Goal: Task Accomplishment & Management: Complete application form

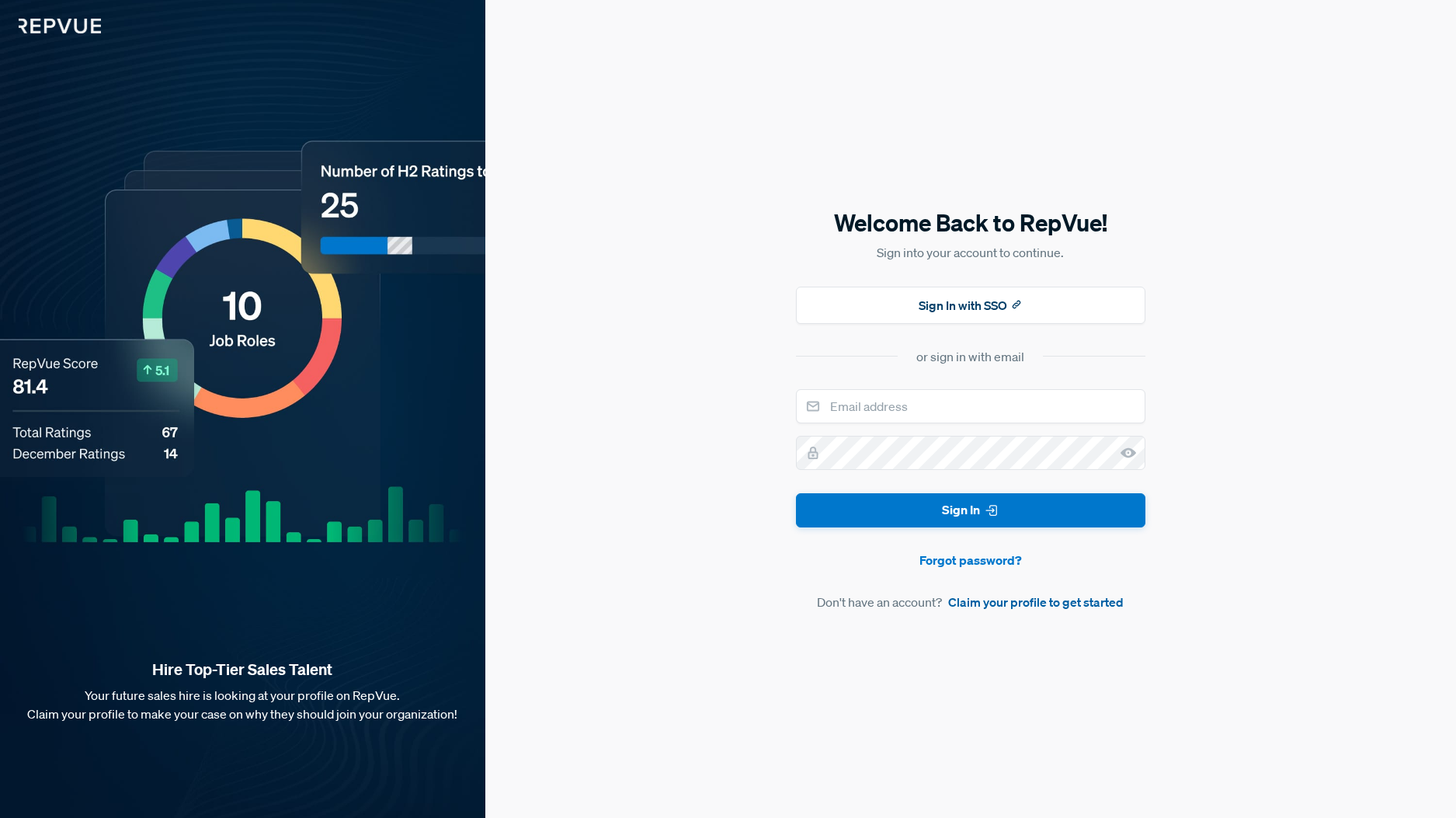
click at [969, 605] on link "Claim your profile to get started" at bounding box center [1036, 602] width 176 height 18
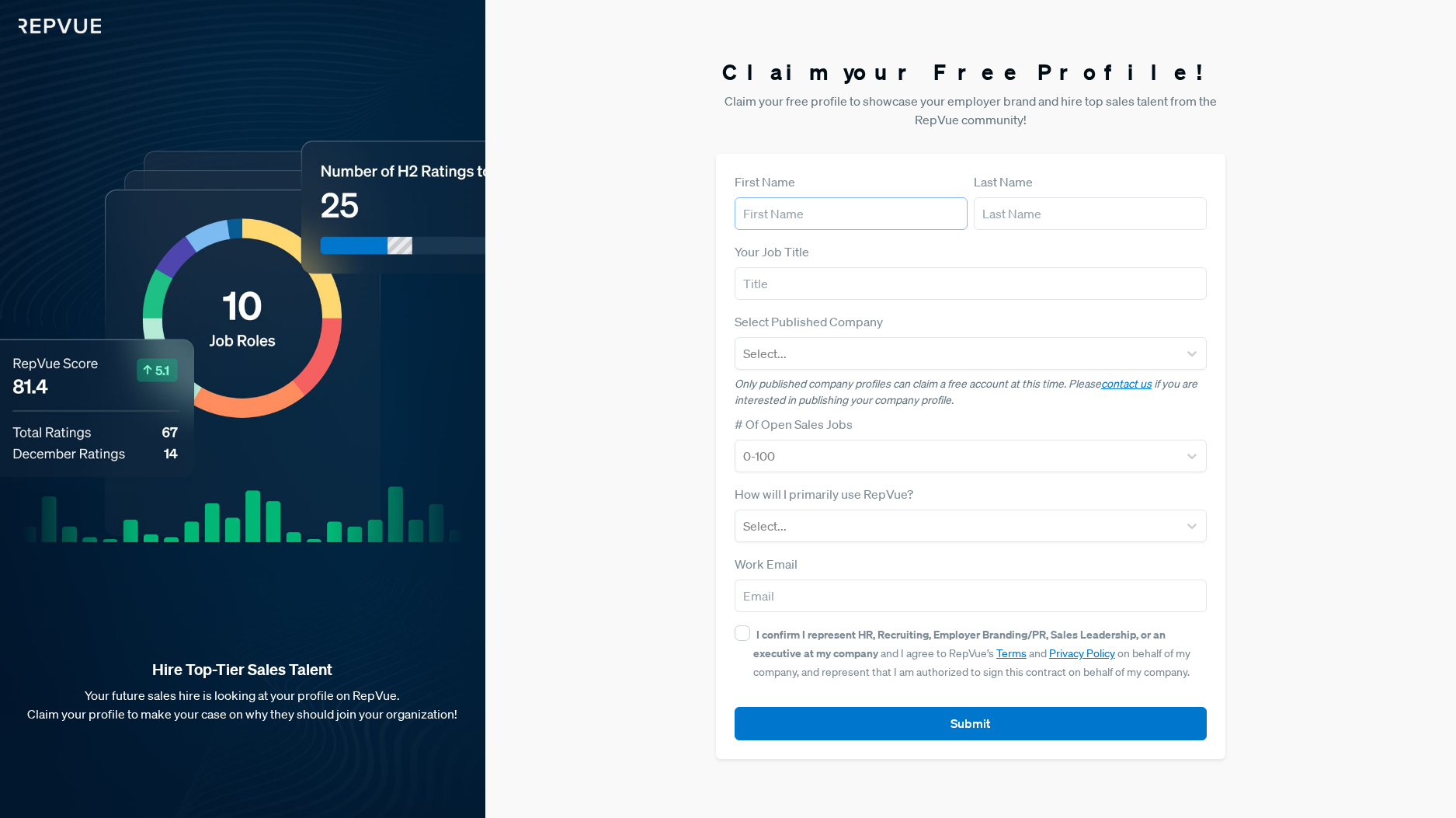
click at [876, 206] on input "text" at bounding box center [851, 213] width 233 height 33
type input "[PERSON_NAME]"
type input "h"
type input "[PERSON_NAME]"
click at [832, 285] on input "text" at bounding box center [970, 284] width 472 height 33
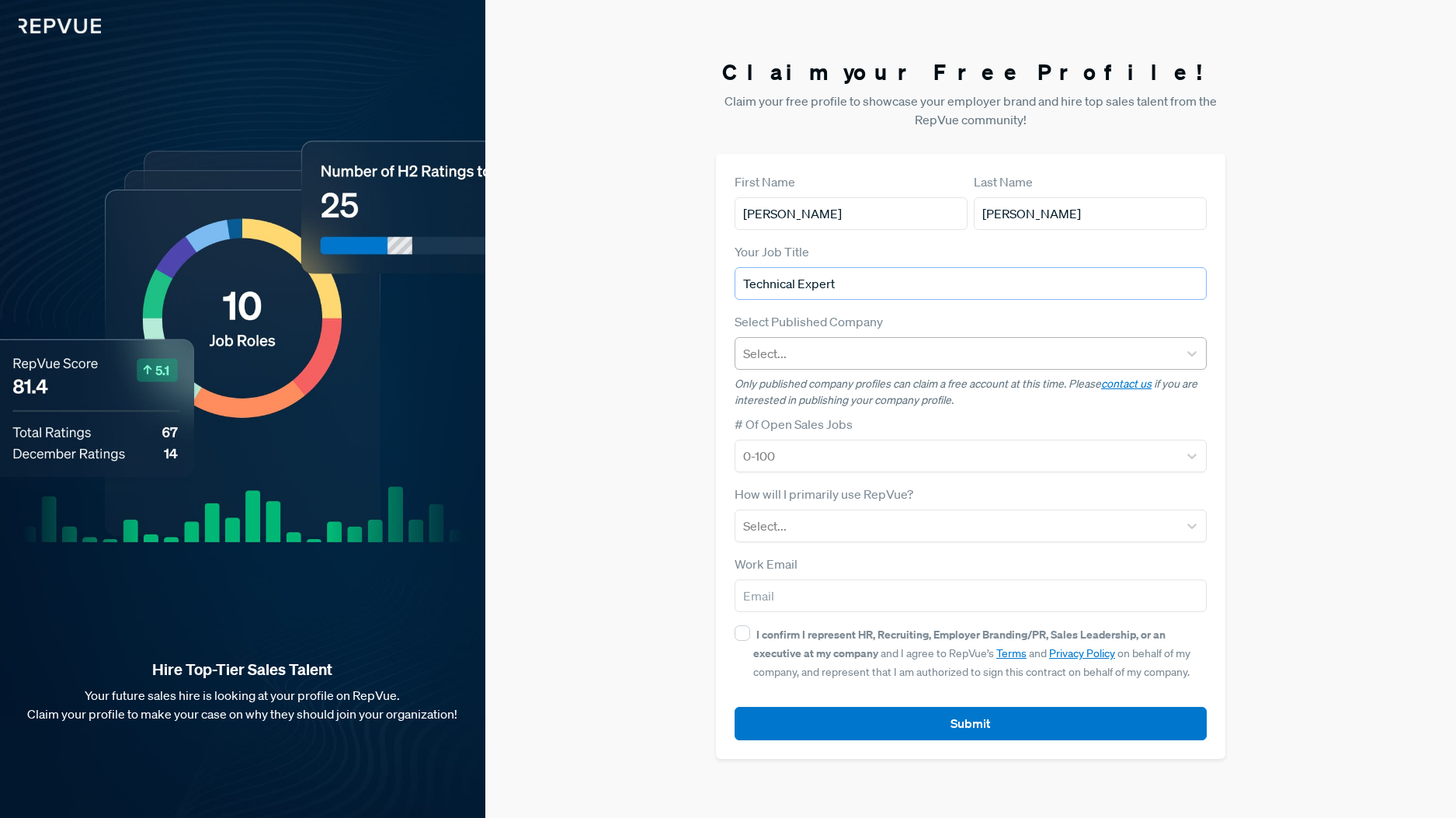
type input "Technical Expert"
click at [838, 361] on div at bounding box center [956, 353] width 427 height 22
type input "Apple"
click at [807, 449] on div at bounding box center [956, 456] width 427 height 22
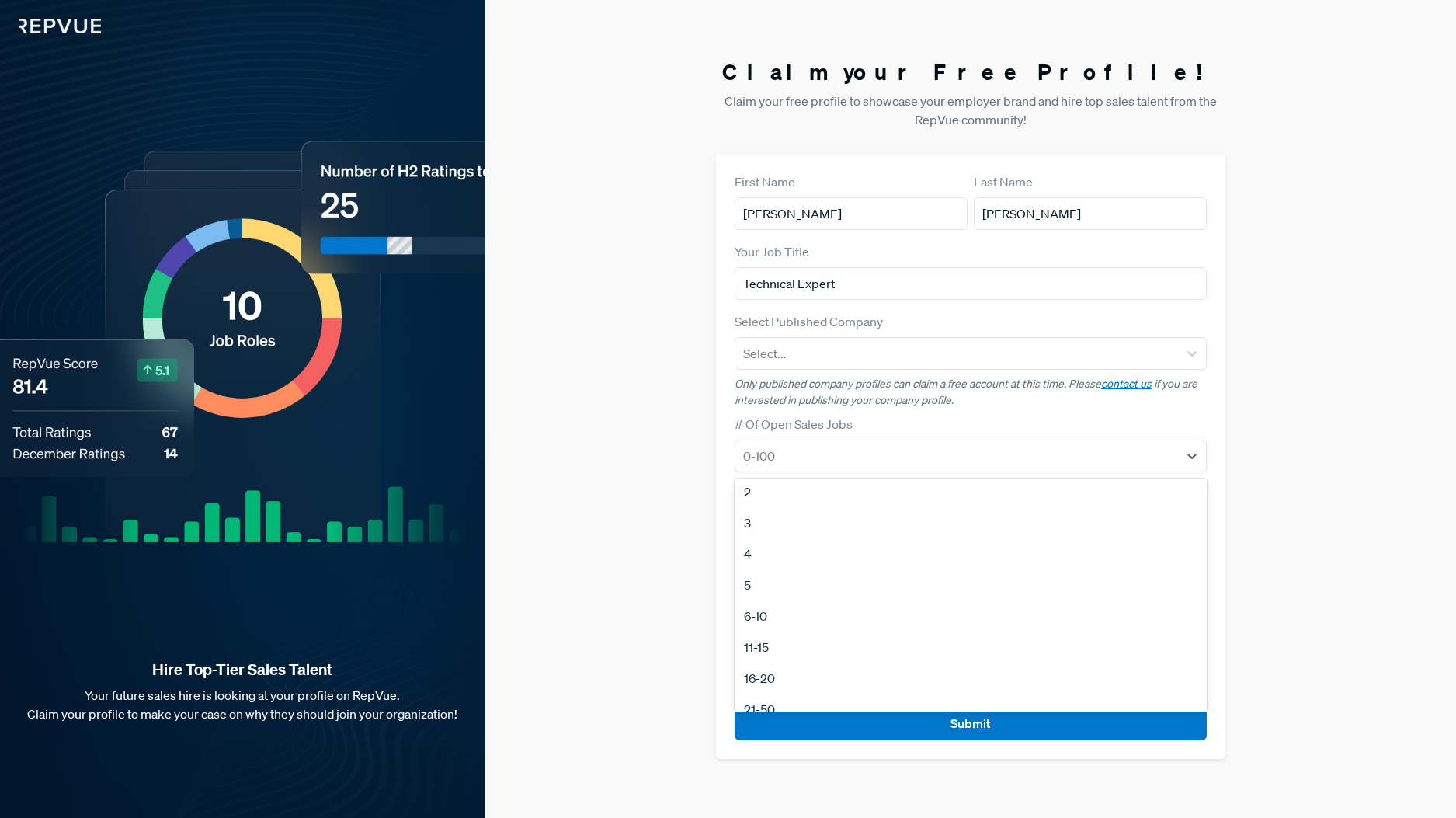
scroll to position [40, 0]
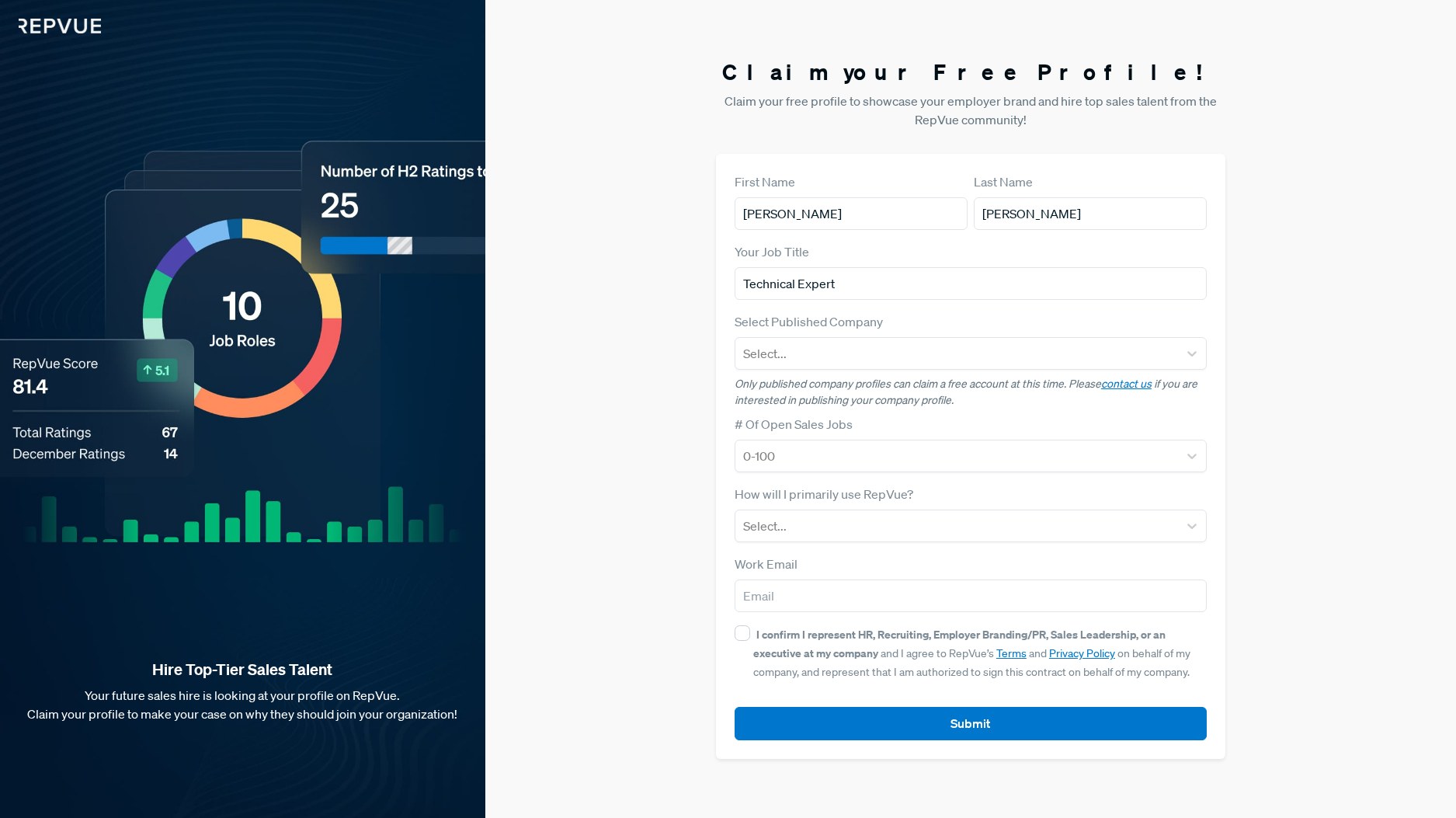
click at [886, 394] on p "Only published company profiles can claim a free account at this time. Please c…" at bounding box center [970, 392] width 472 height 33
click at [866, 533] on div at bounding box center [956, 526] width 427 height 22
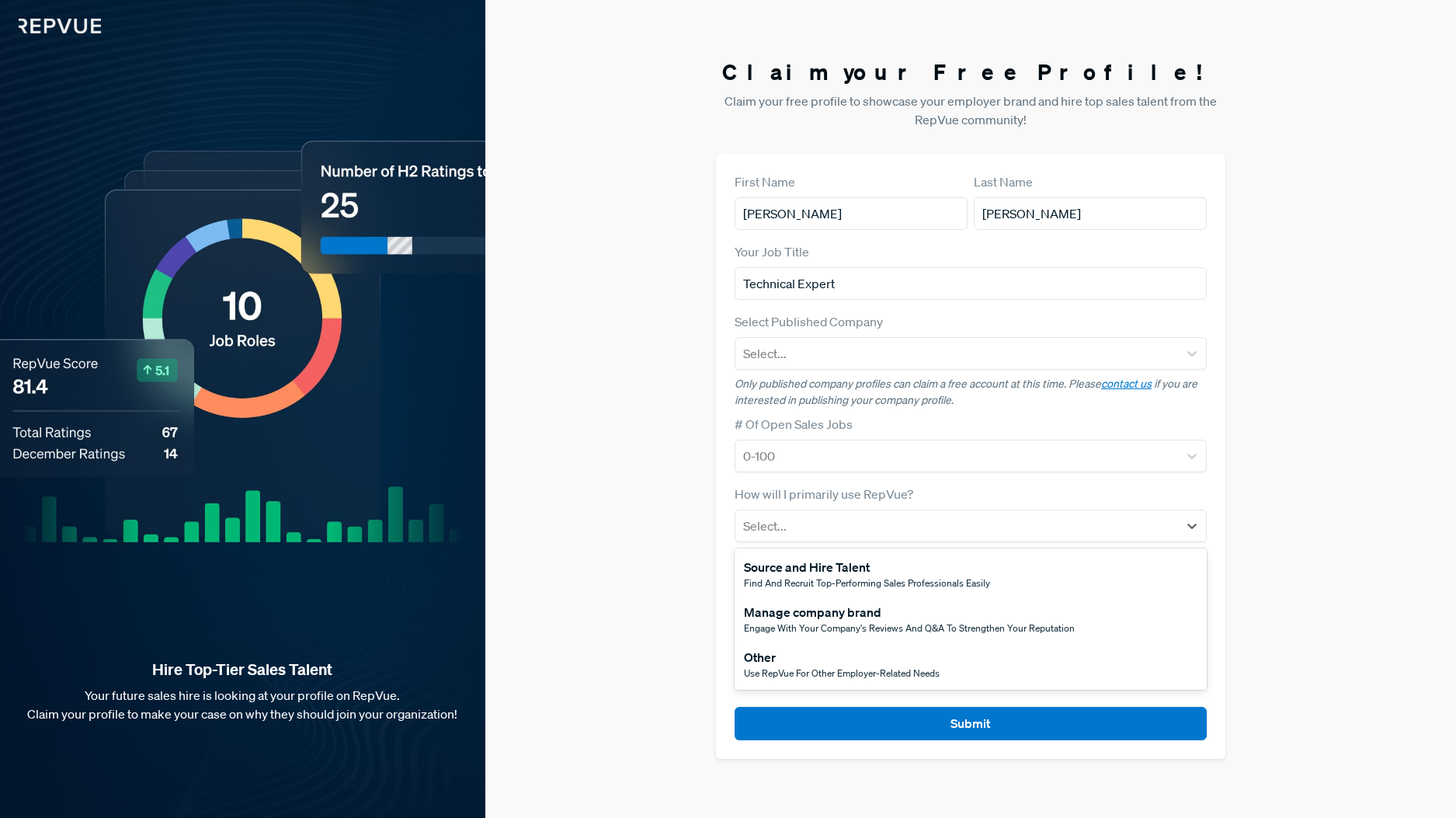
click at [585, 534] on div "Claim your Free Profile! Claim your free profile to showcase your employer bran…" at bounding box center [971, 409] width 971 height 818
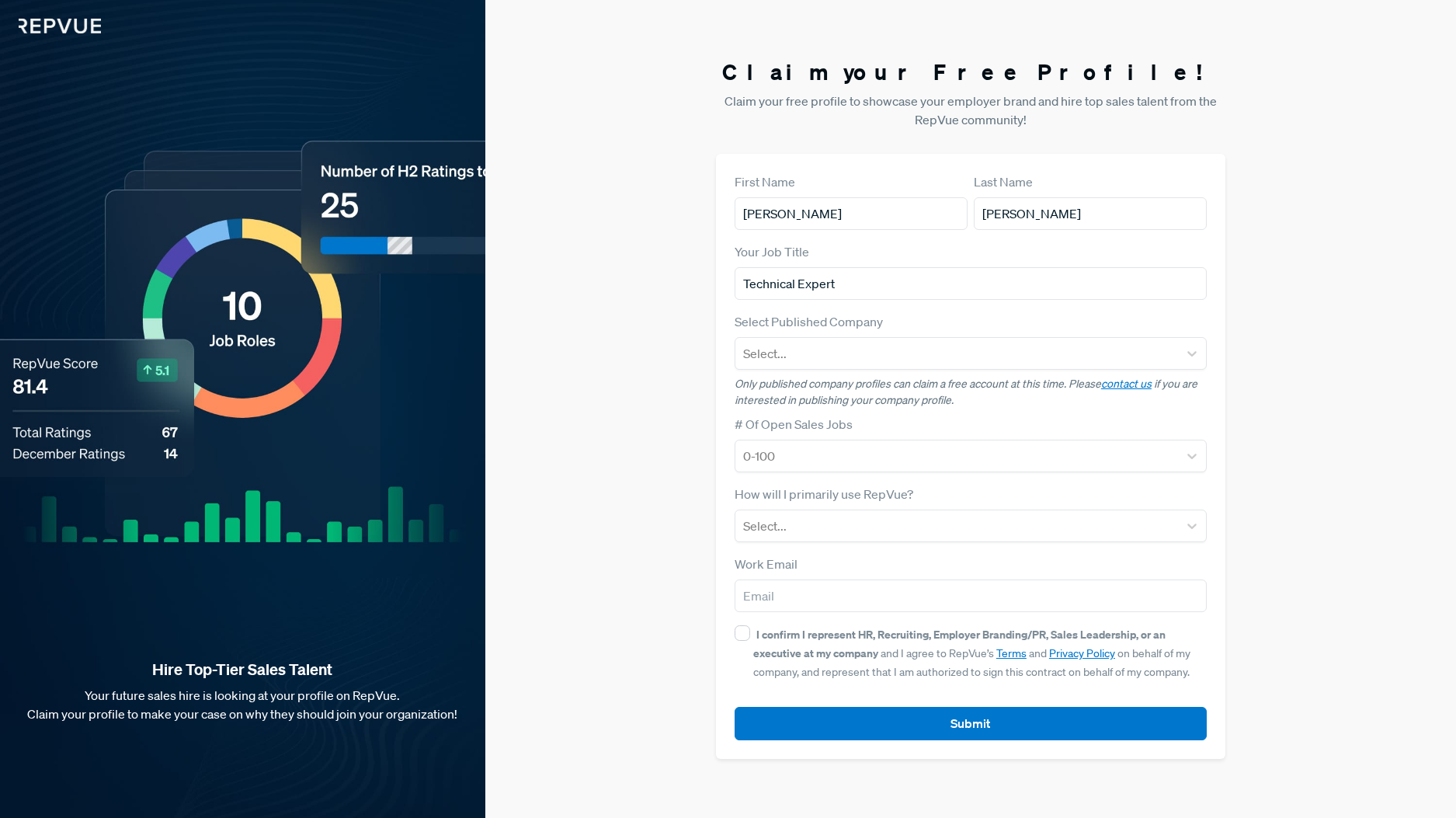
scroll to position [0, 0]
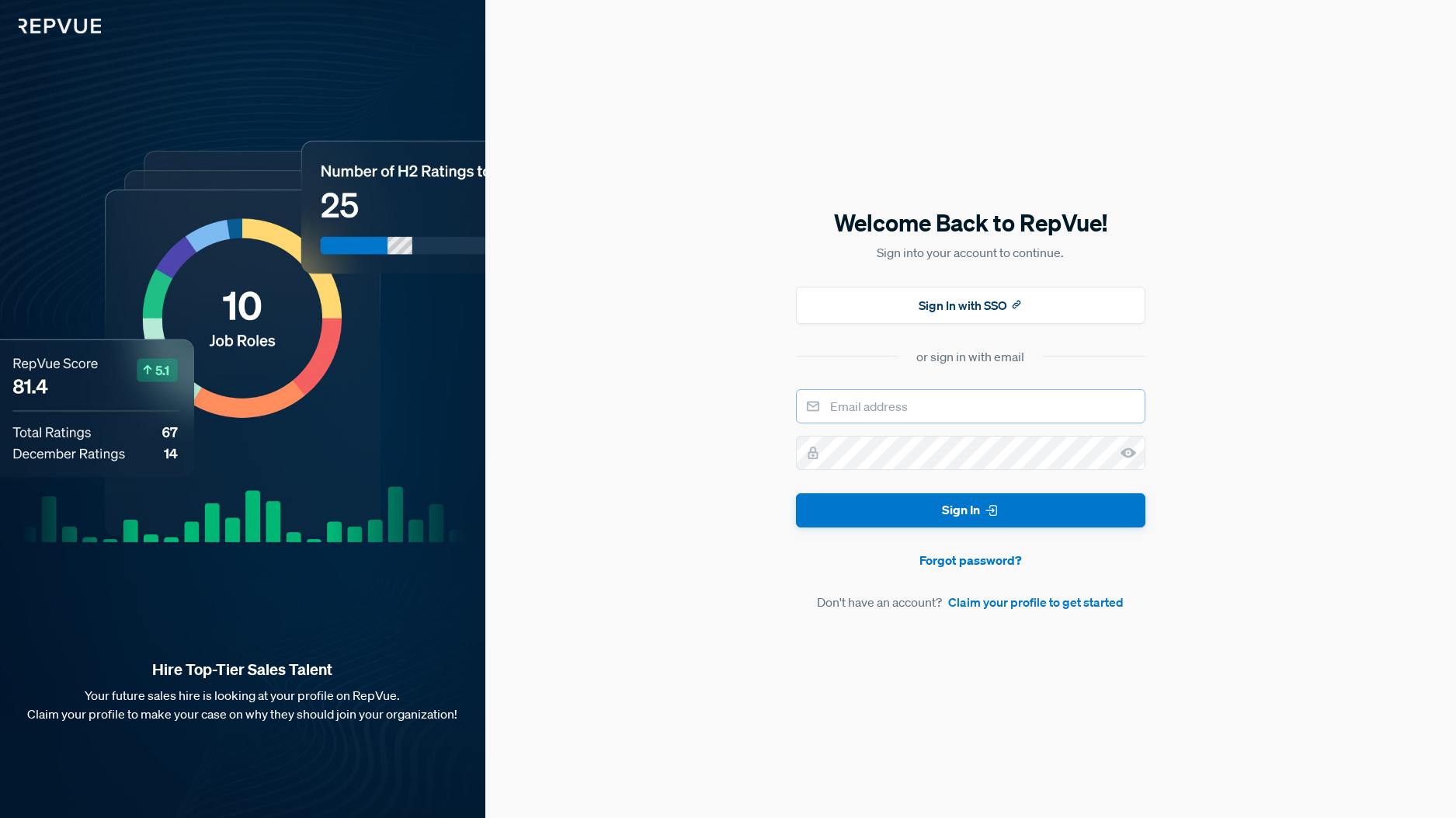
drag, startPoint x: 929, startPoint y: 390, endPoint x: 939, endPoint y: 348, distance: 43.2
click at [931, 389] on input "email" at bounding box center [971, 407] width 350 height 35
click at [923, 317] on button "Sign In with SSO" at bounding box center [971, 305] width 350 height 37
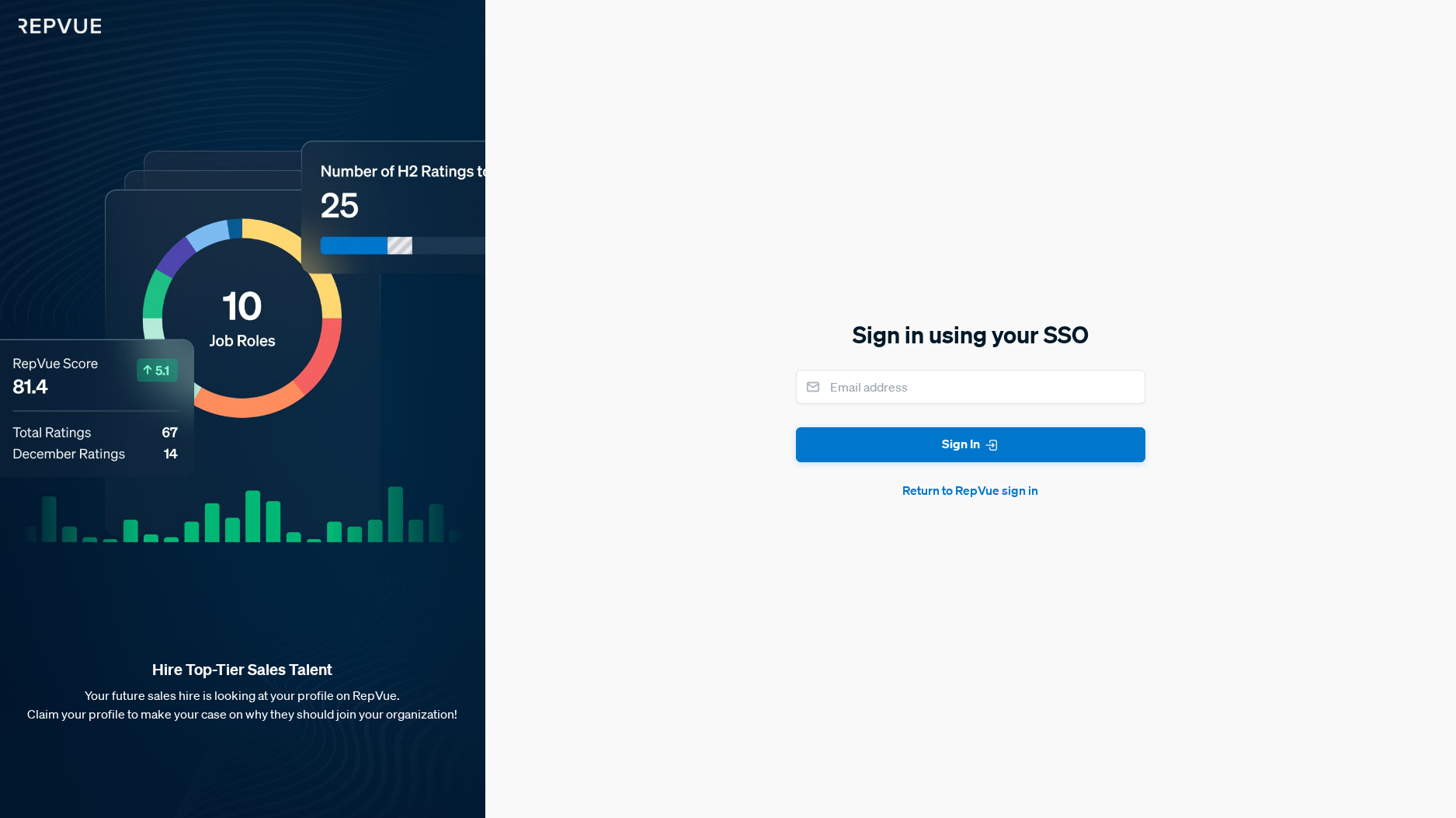
click at [959, 483] on button "Return to RepVue sign in" at bounding box center [971, 489] width 350 height 18
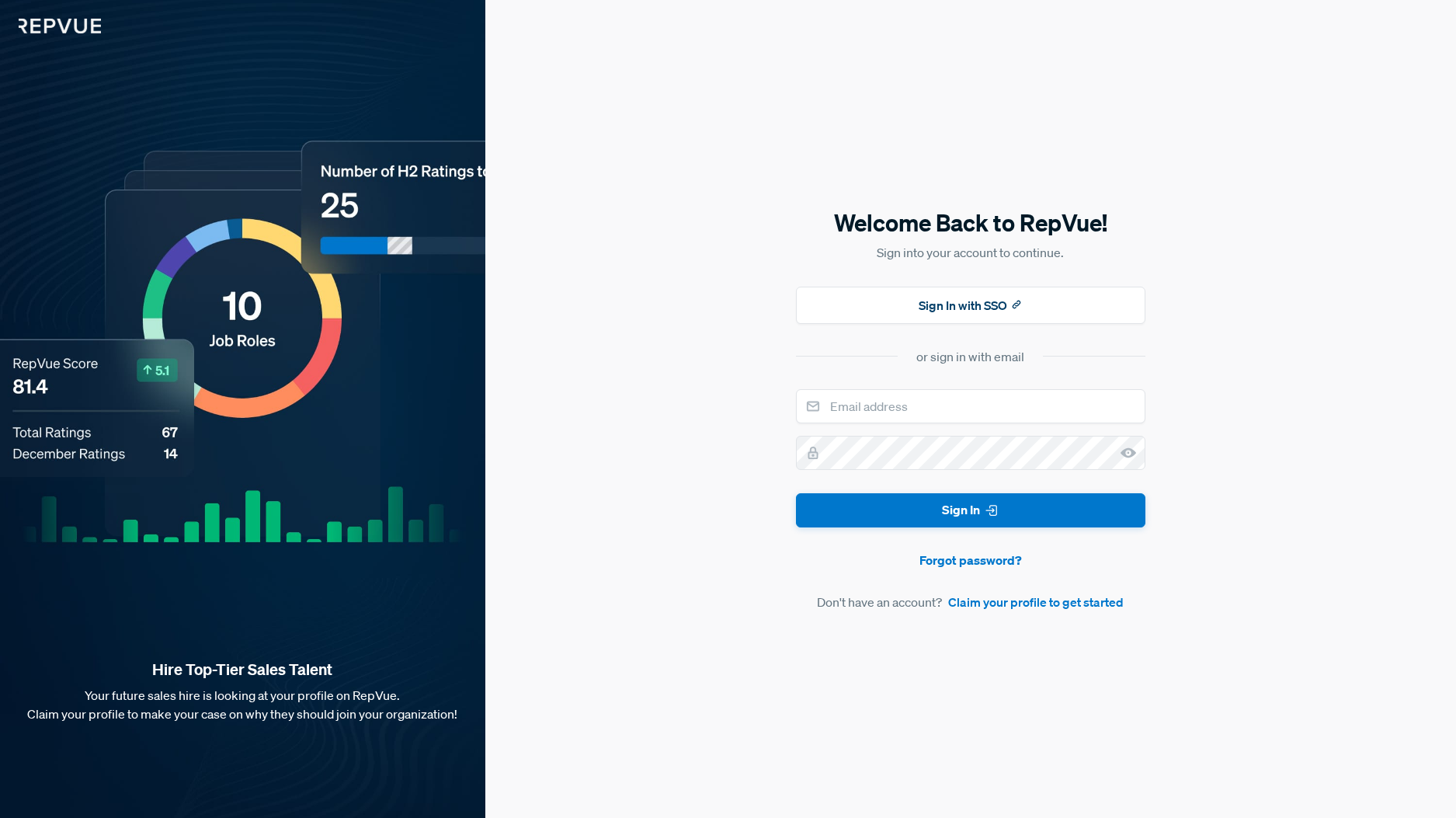
click at [959, 485] on form "Sign In Forgot password? Don't have an account? Claim your profile to get start…" at bounding box center [971, 501] width 350 height 223
click at [541, 8] on div "Welcome Back to RepVue! Sign into your account to continue. Sign In with SSO or…" at bounding box center [971, 409] width 971 height 818
click at [909, 291] on button "Sign In with SSO" at bounding box center [971, 305] width 350 height 37
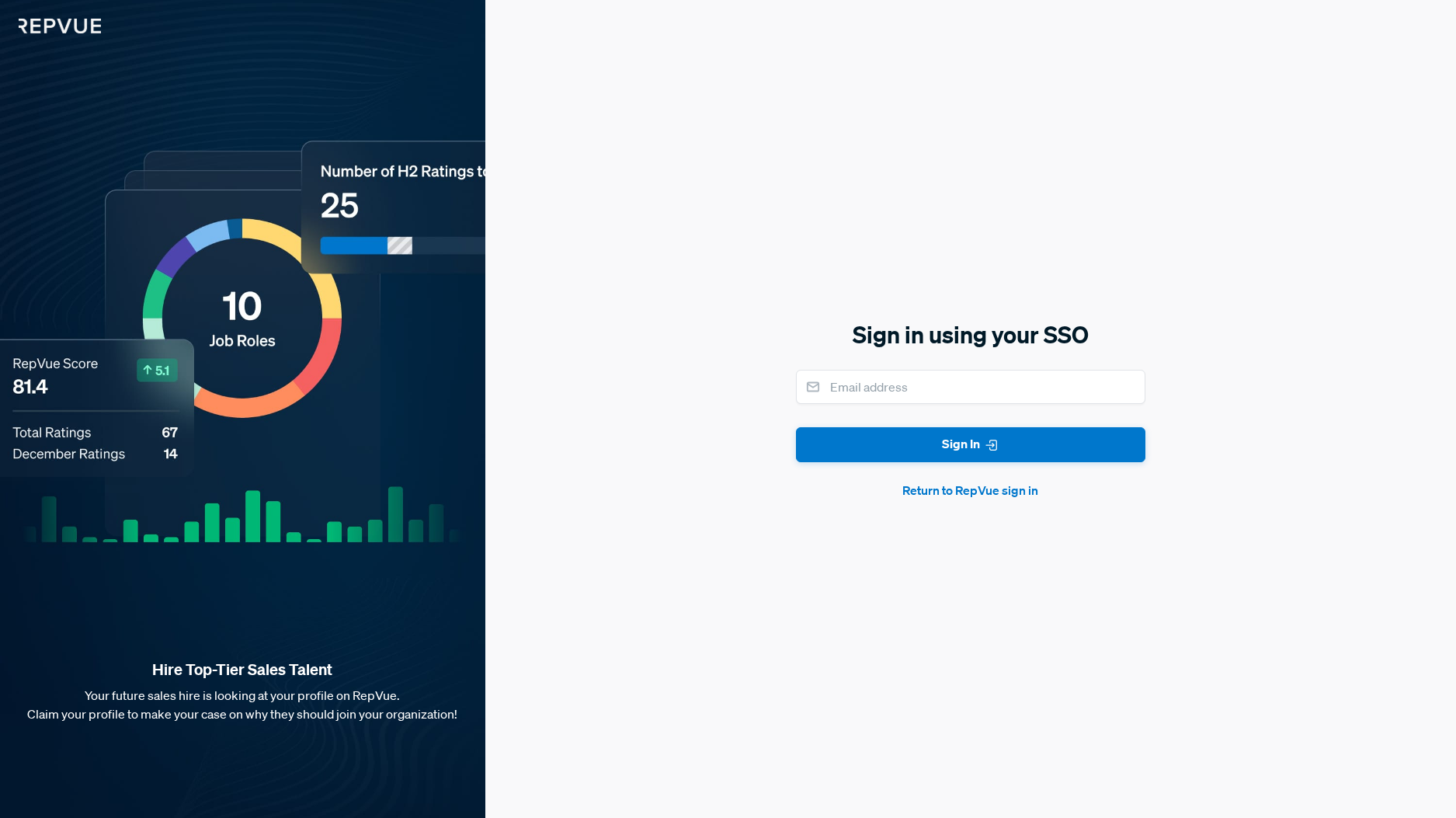
click at [949, 354] on div "Sign in using your SSO Sign In Return to RepVue sign in" at bounding box center [971, 409] width 350 height 181
click at [969, 375] on input "email" at bounding box center [971, 387] width 350 height 35
click at [960, 482] on button "Return to RepVue sign in" at bounding box center [971, 489] width 350 height 18
